Goal: Transaction & Acquisition: Purchase product/service

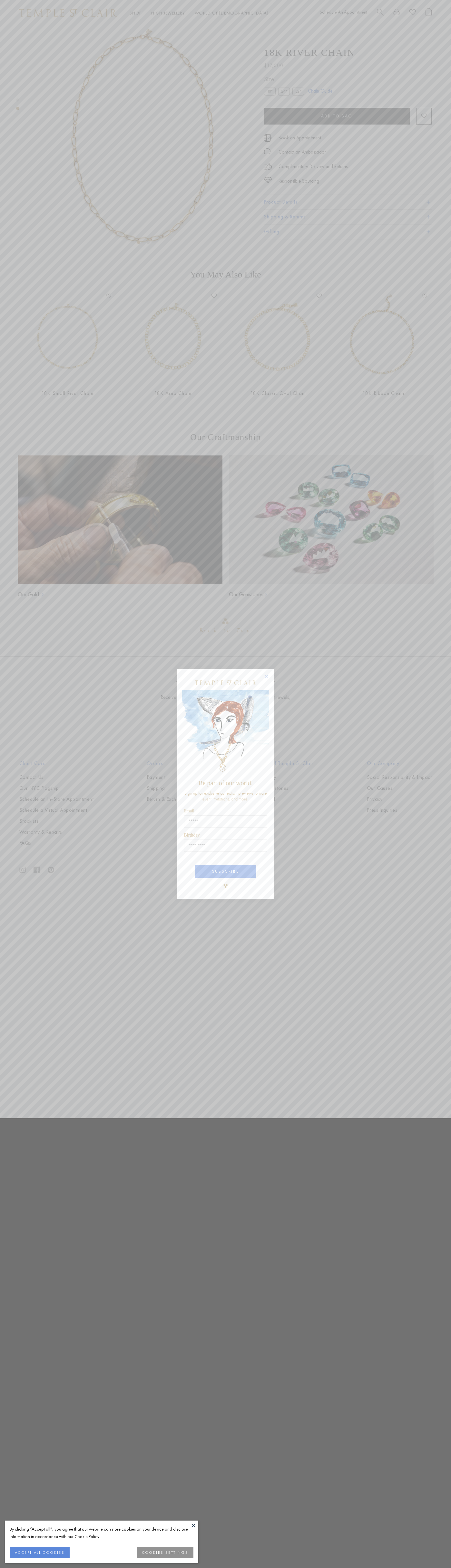
click at [39, 1553] on button "ACCEPT ALL COOKIES" at bounding box center [39, 1552] width 60 height 12
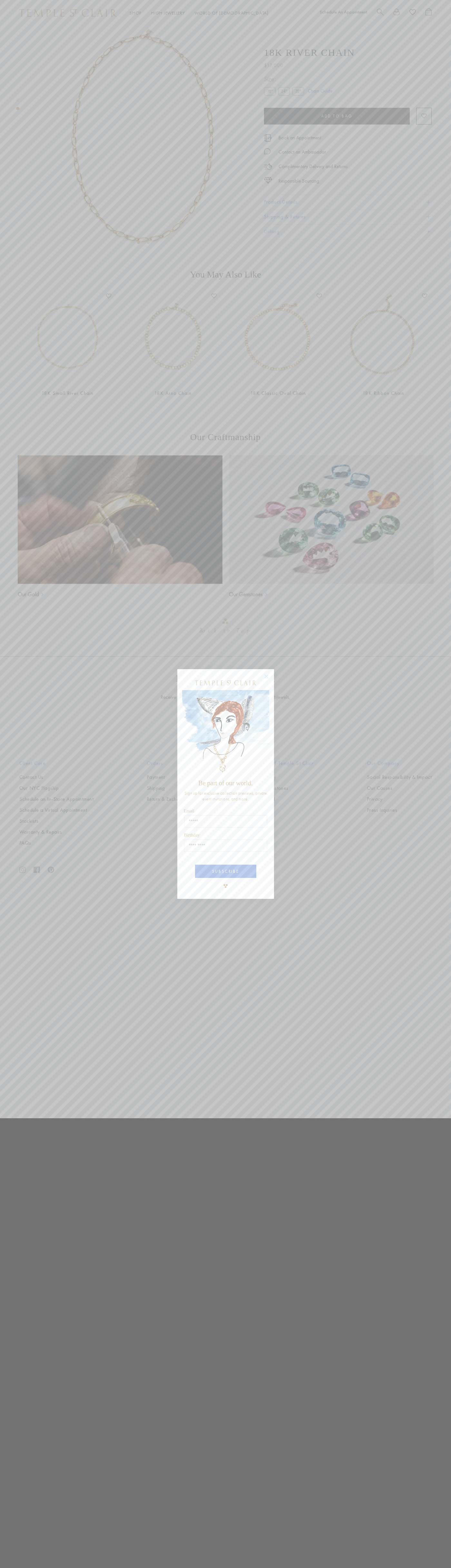
click at [266, 676] on icon "Close dialog" at bounding box center [266, 676] width 3 height 3
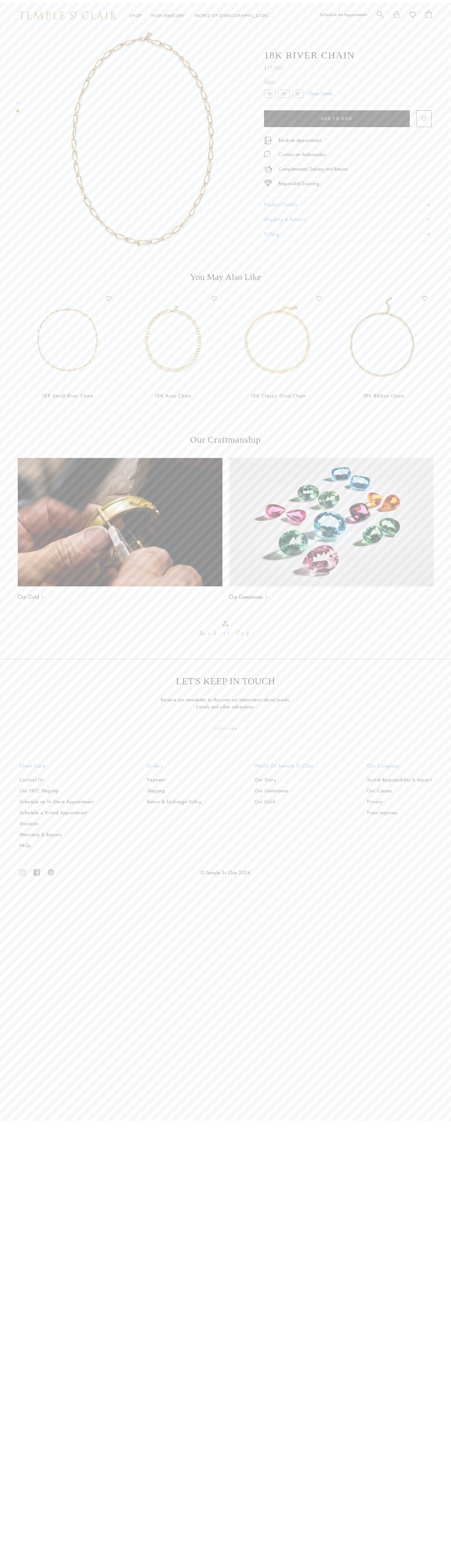
scroll to position [88, 0]
click at [348, 203] on button "Product Details" at bounding box center [348, 202] width 168 height 15
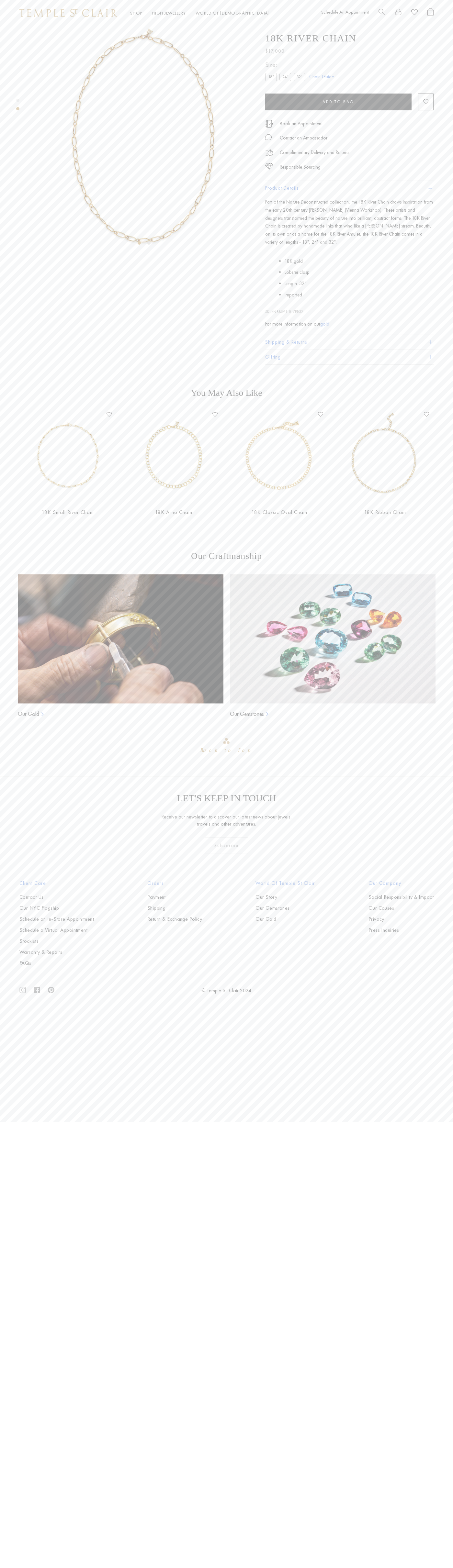
click at [338, 105] on span "Add to bag" at bounding box center [338, 102] width 32 height 6
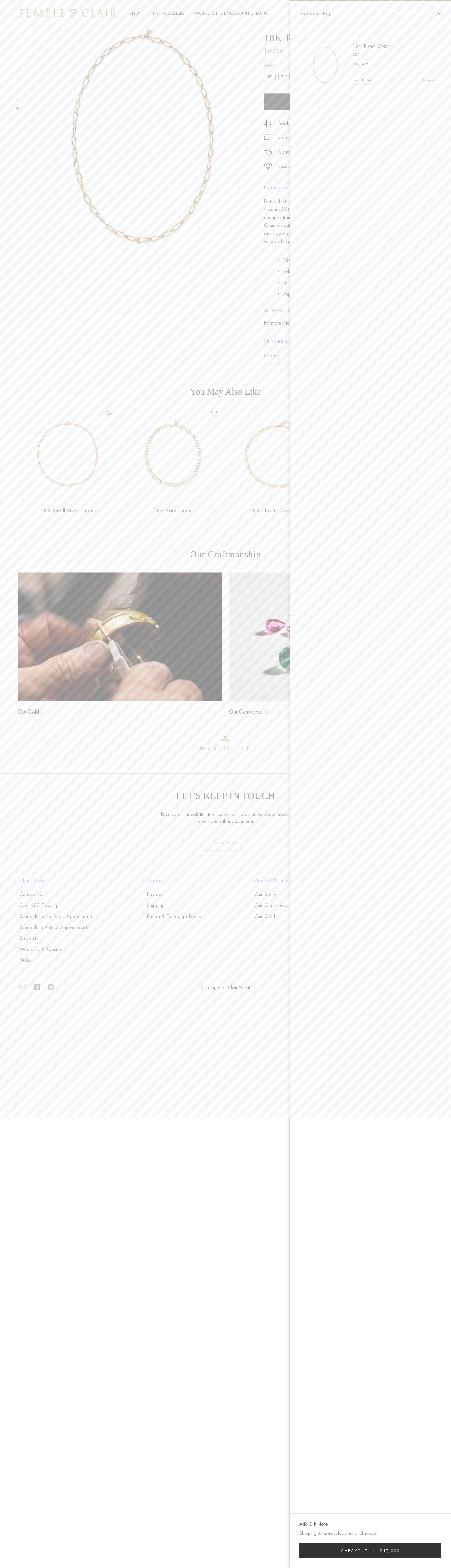
click at [371, 1551] on button "Checkout $17,000" at bounding box center [370, 1551] width 142 height 15
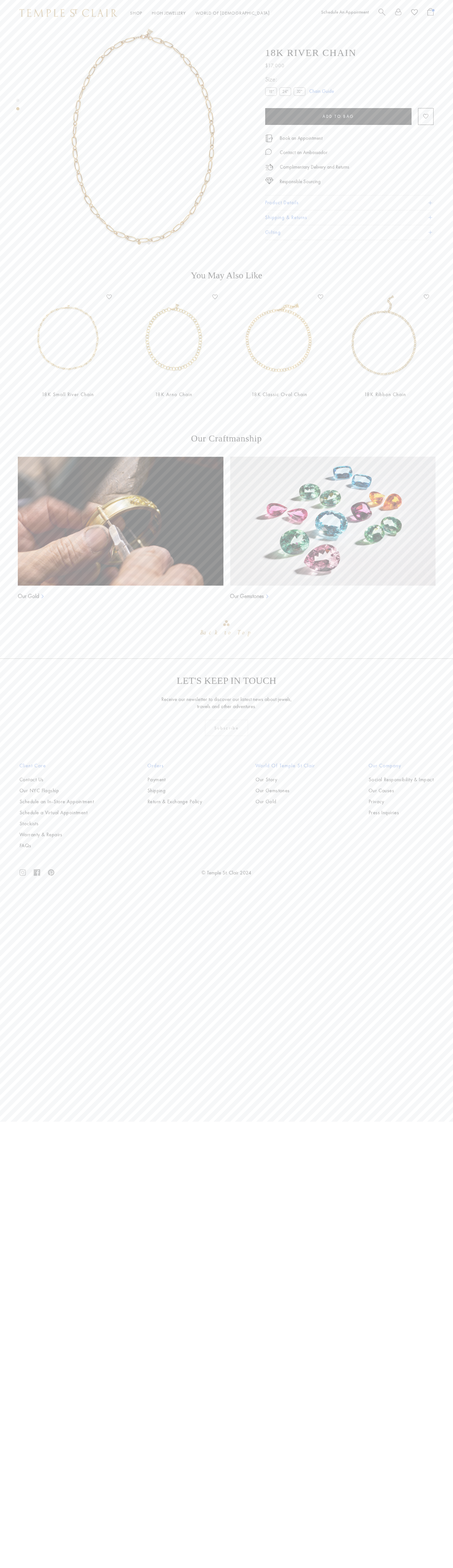
click at [431, 12] on span "Open Shopping Bag" at bounding box center [430, 12] width 6 height 8
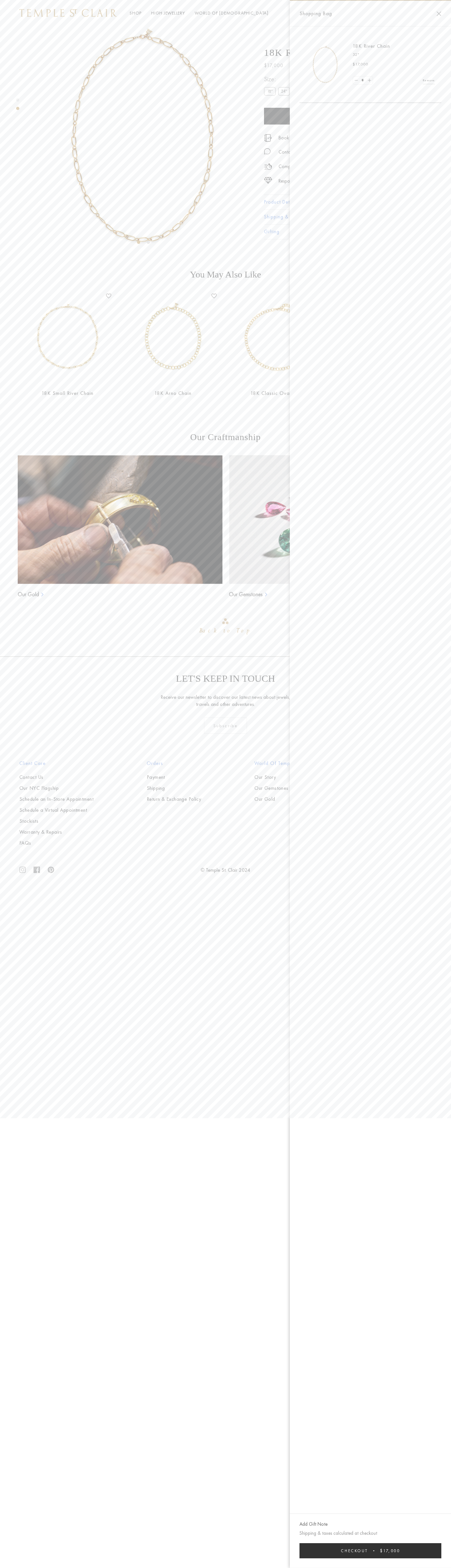
click at [429, 80] on link "Remove" at bounding box center [429, 80] width 12 height 7
